Goal: Find specific page/section

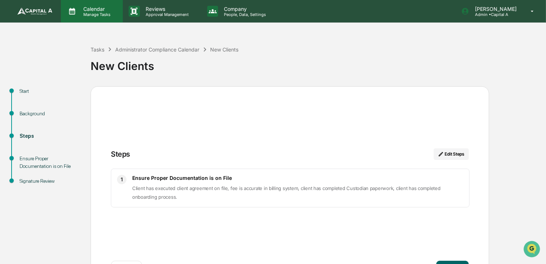
click at [87, 10] on p "Calendar" at bounding box center [96, 9] width 37 height 6
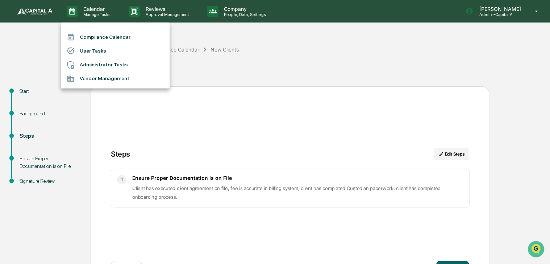
click at [94, 36] on li "Compliance Calendar" at bounding box center [115, 37] width 109 height 14
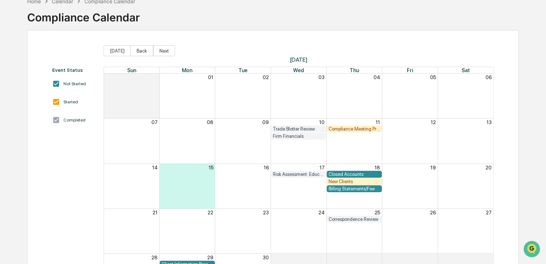
scroll to position [90, 0]
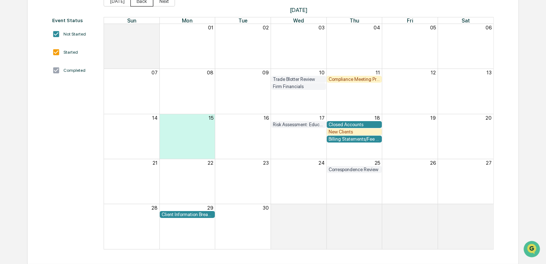
click at [143, 2] on button "Back" at bounding box center [141, 1] width 23 height 11
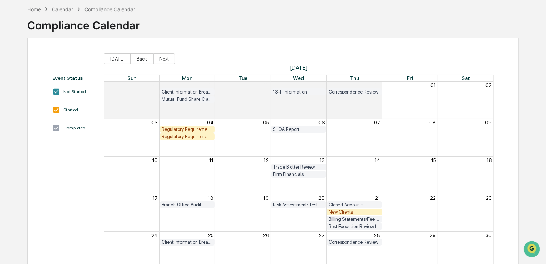
scroll to position [18, 0]
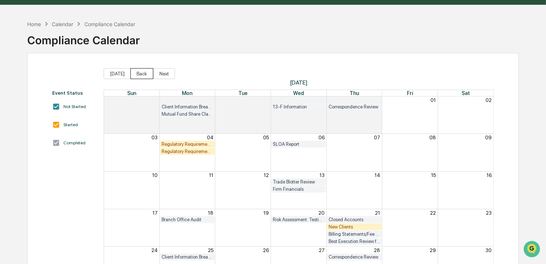
click at [139, 71] on button "Back" at bounding box center [141, 73] width 23 height 11
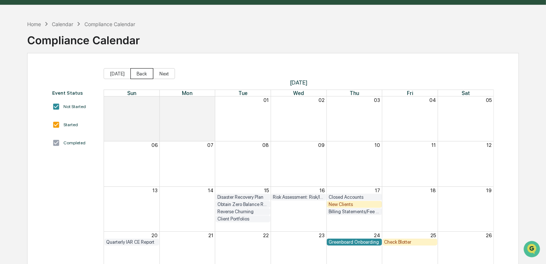
click at [140, 74] on button "Back" at bounding box center [141, 73] width 23 height 11
